Goal: Information Seeking & Learning: Learn about a topic

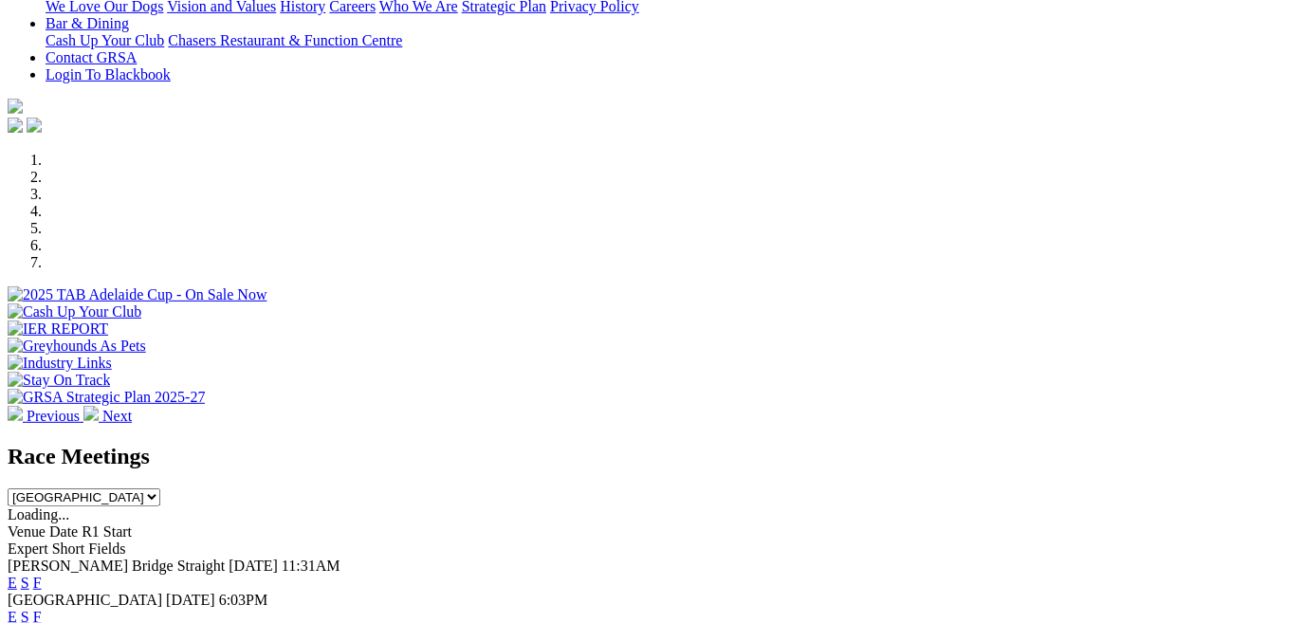
scroll to position [551, 0]
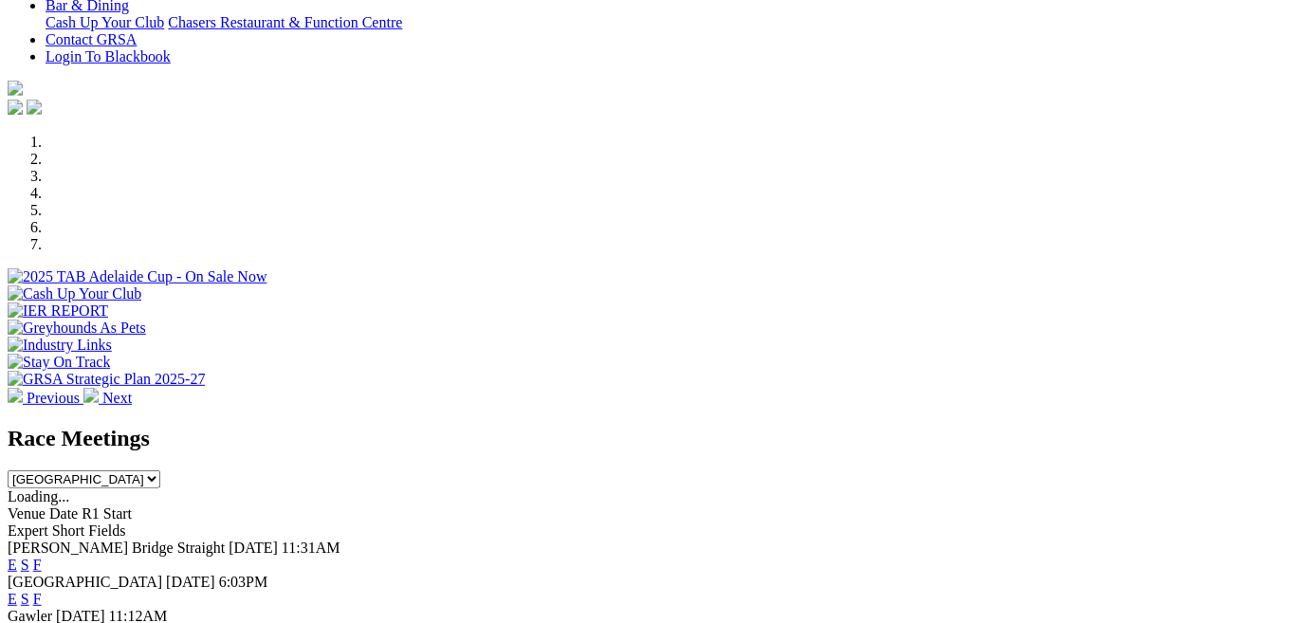
click at [17, 557] on link "E" at bounding box center [12, 565] width 9 height 16
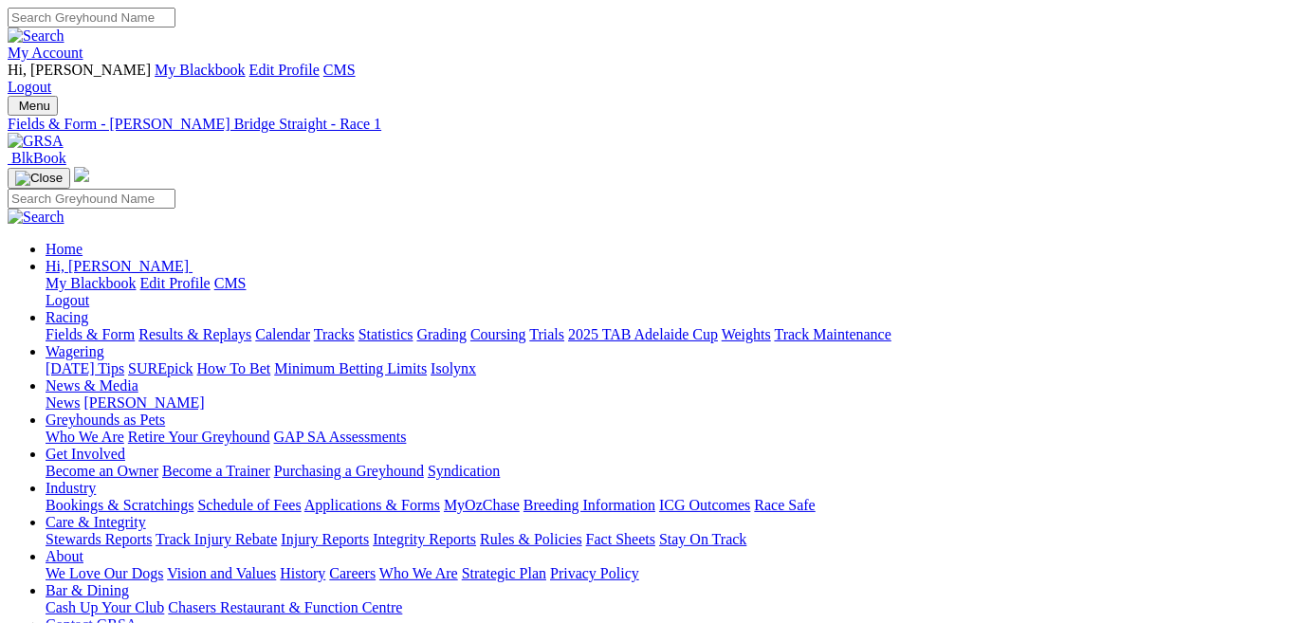
drag, startPoint x: 0, startPoint y: 0, endPoint x: 597, endPoint y: 368, distance: 701.1
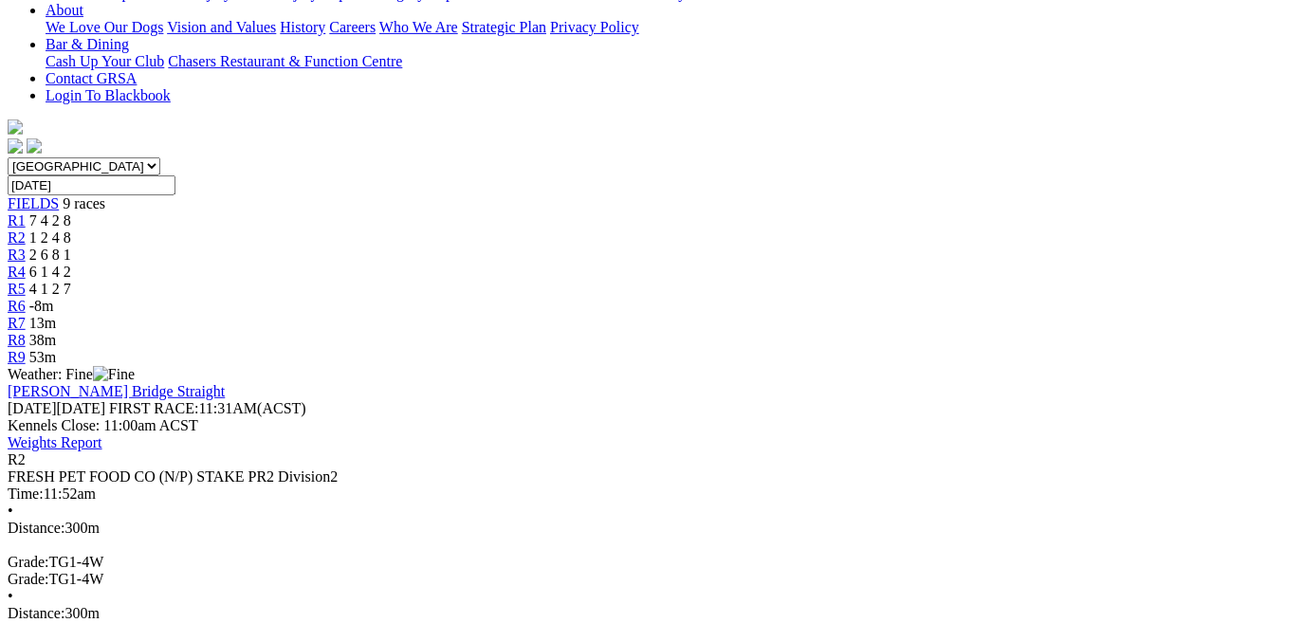
scroll to position [551, 0]
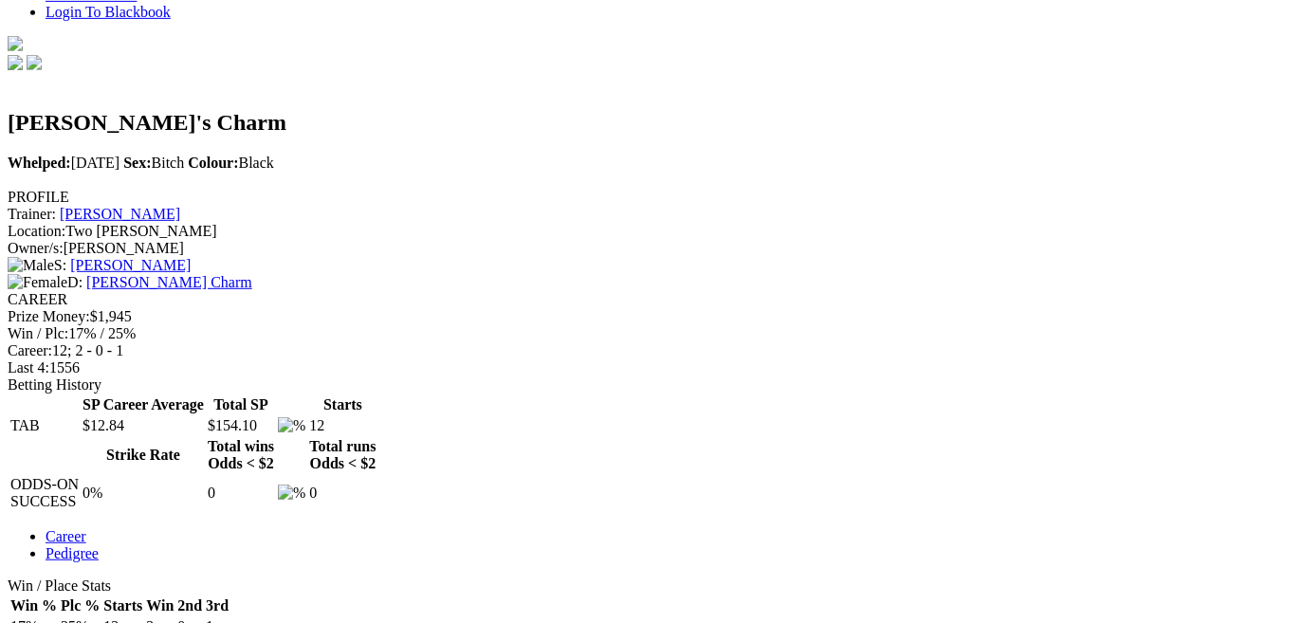
scroll to position [655, 0]
